Goal: Go to known website: Access a specific website the user already knows

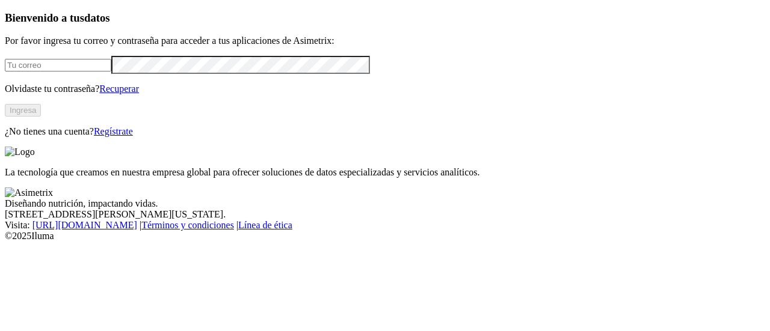
type input "[PERSON_NAME][EMAIL_ADDRESS][PERSON_NAME][DOMAIN_NAME]"
click input "submit" at bounding box center [0, 0] width 0 height 0
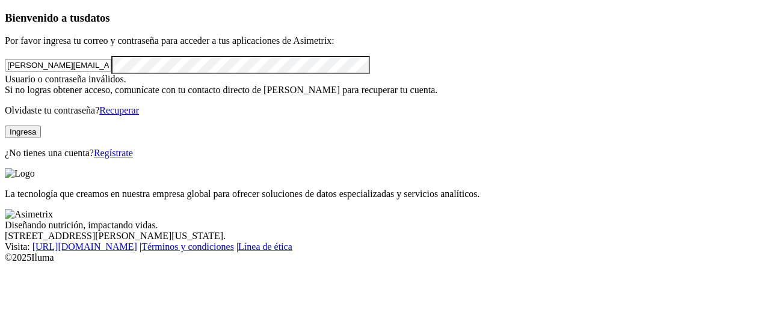
click input "submit" at bounding box center [0, 0] width 0 height 0
